Goal: Task Accomplishment & Management: Complete application form

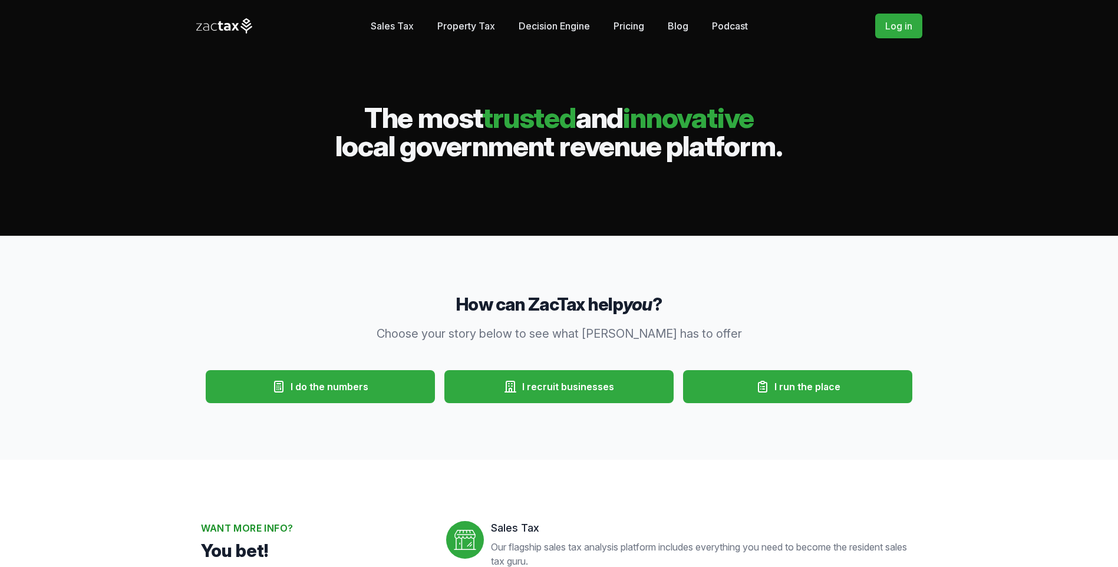
click at [406, 25] on link "Sales Tax" at bounding box center [392, 26] width 43 height 24
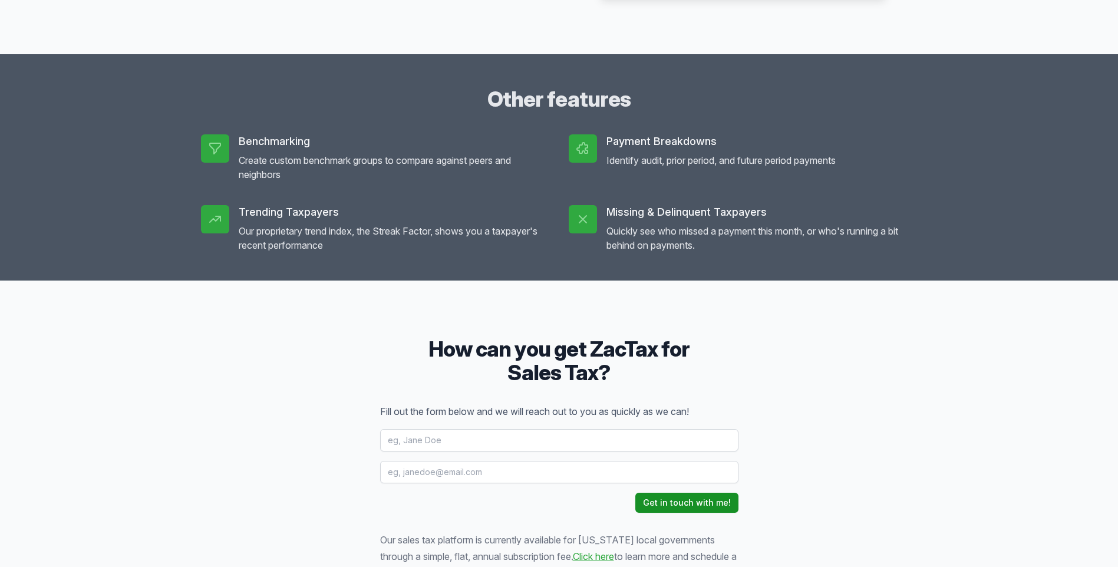
scroll to position [1655, 0]
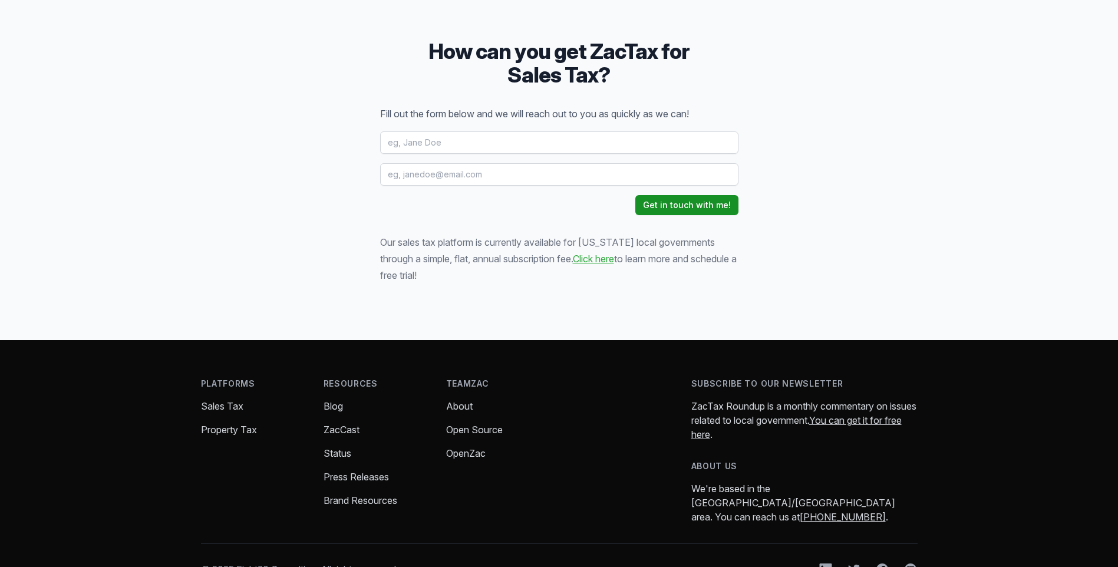
click at [447, 137] on input "text" at bounding box center [559, 142] width 358 height 22
type input "k"
click at [431, 145] on input "text" at bounding box center [559, 142] width 358 height 22
type input "[PERSON_NAME]"
click at [500, 171] on input "[EMAIL_ADDRESS][PERSON_NAME][DOMAIN_NAME]" at bounding box center [559, 174] width 358 height 22
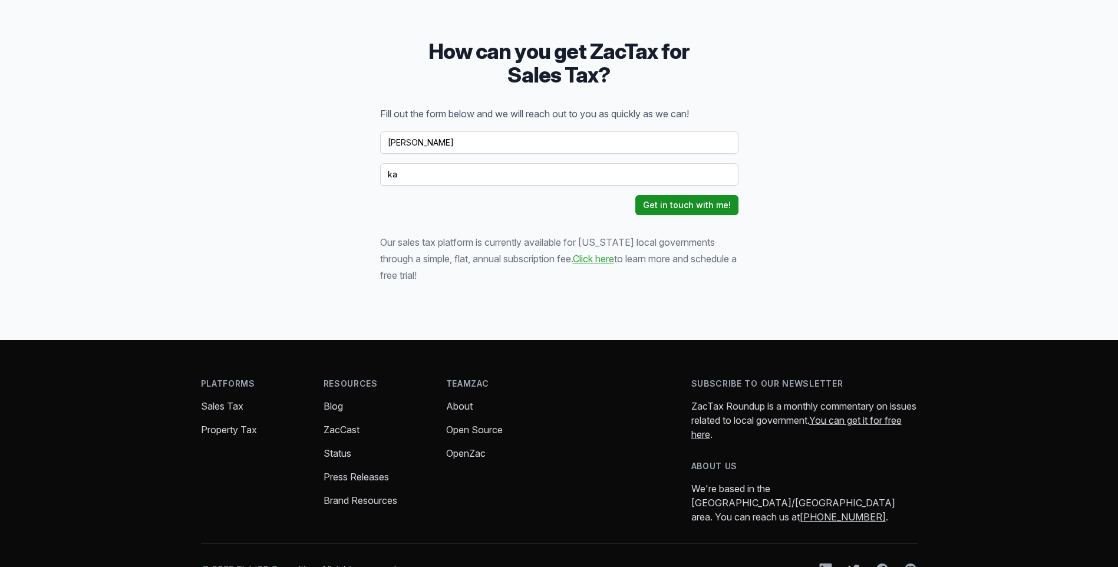
type input "k"
type input "[EMAIL_ADDRESS][DOMAIN_NAME]"
click at [576, 262] on link "Click here" at bounding box center [593, 259] width 41 height 12
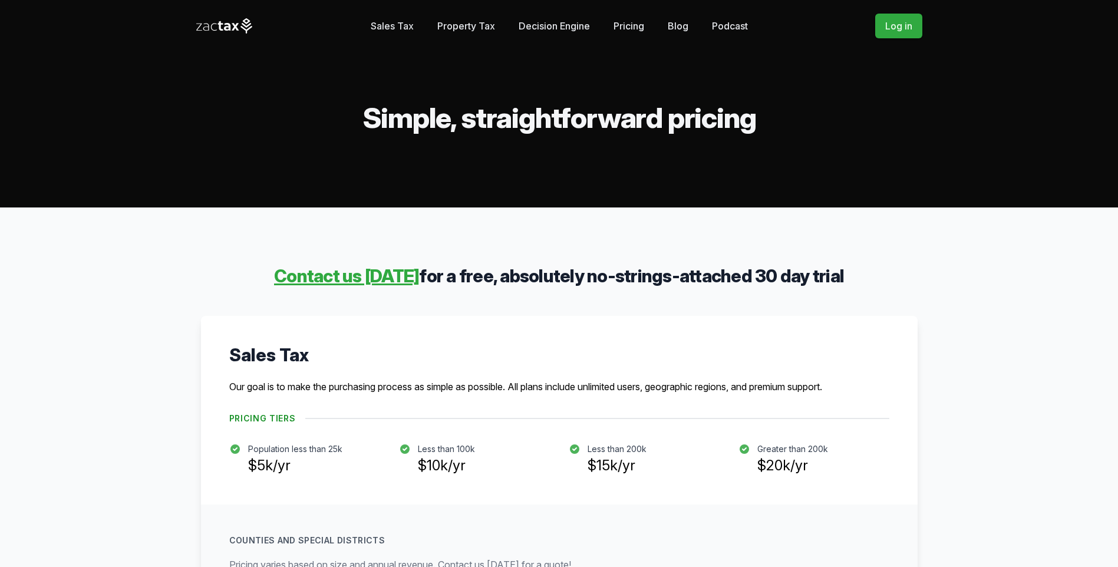
scroll to position [1250, 0]
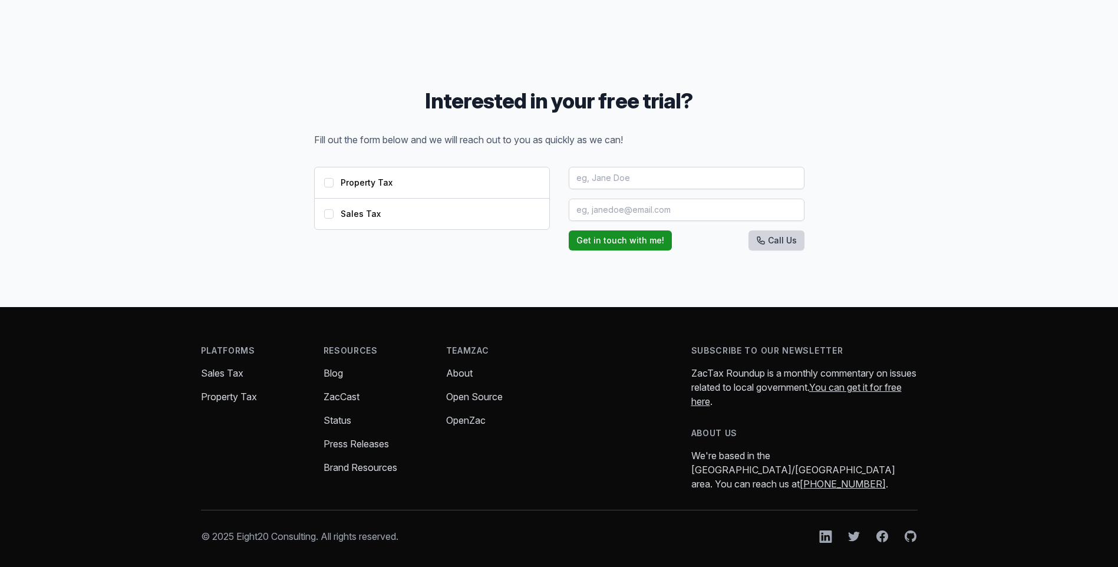
click at [325, 210] on input "Sales Tax" at bounding box center [328, 213] width 9 height 9
checkbox input "true"
click at [220, 374] on link "Sales Tax" at bounding box center [222, 373] width 42 height 12
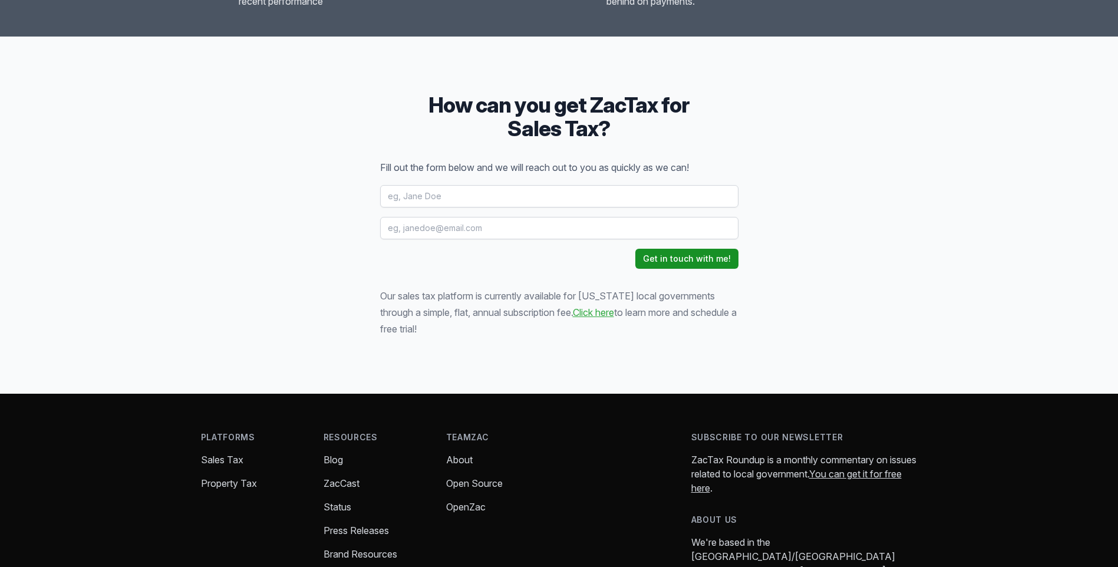
scroll to position [1602, 0]
click at [478, 199] on input "text" at bounding box center [559, 195] width 358 height 22
type input "Kati Sherman"
type input "edc@cityofquanah.com"
click at [718, 257] on button "Get in touch with me!" at bounding box center [686, 258] width 103 height 20
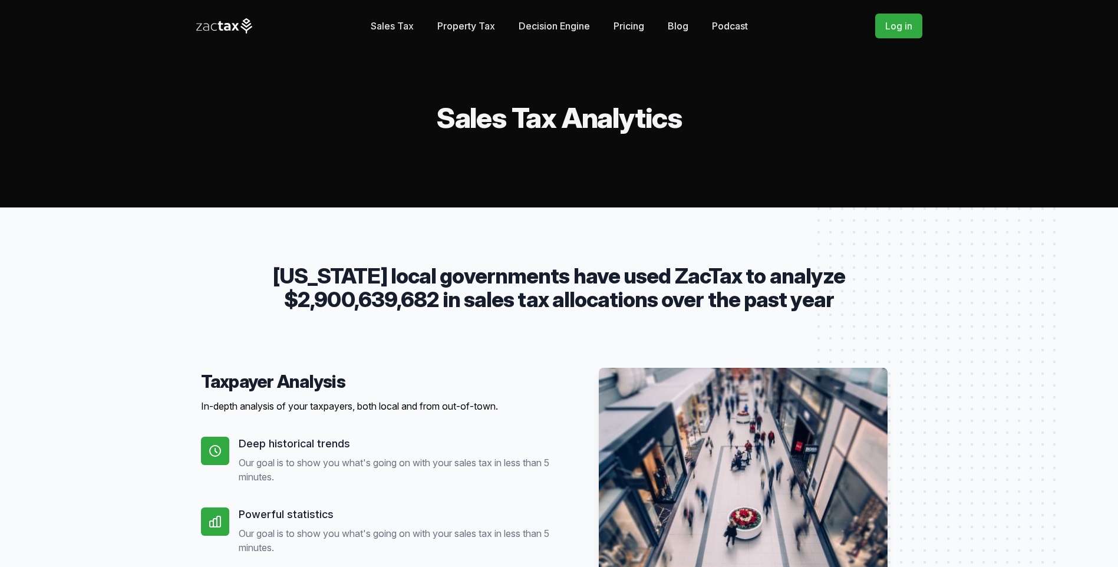
scroll to position [1609, 0]
